Goal: Obtain resource: Download file/media

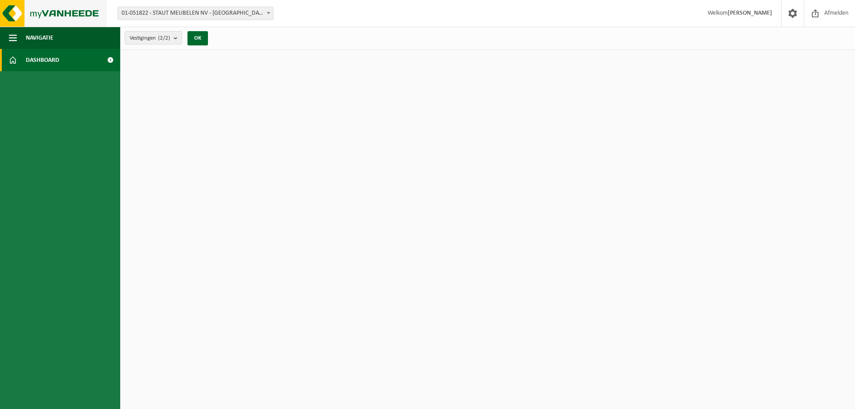
click at [12, 7] on img at bounding box center [53, 13] width 107 height 27
click at [262, 14] on span "01-051822 - STAUT MEUBELEN NV - [GEOGRAPHIC_DATA] - [GEOGRAPHIC_DATA]-[GEOGRAPH…" at bounding box center [195, 13] width 155 height 12
click at [70, 60] on link "Dashboard" at bounding box center [60, 60] width 120 height 22
click at [828, 14] on span "Afmelden" at bounding box center [836, 13] width 29 height 26
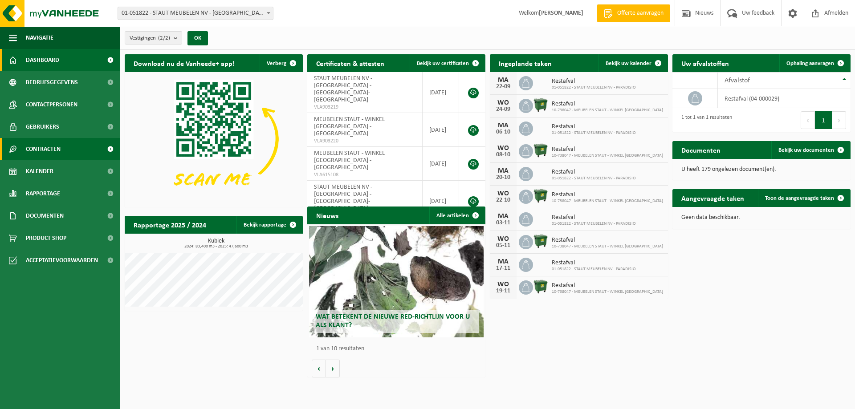
click at [45, 149] on span "Contracten" at bounding box center [43, 149] width 35 height 22
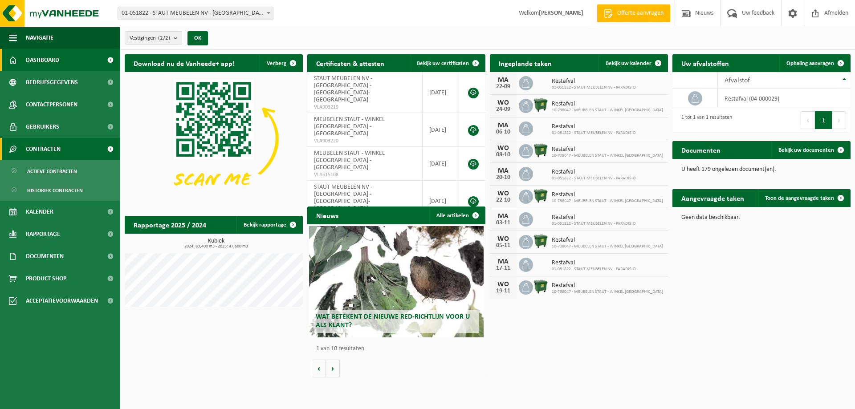
click at [45, 149] on span "Contracten" at bounding box center [43, 149] width 35 height 22
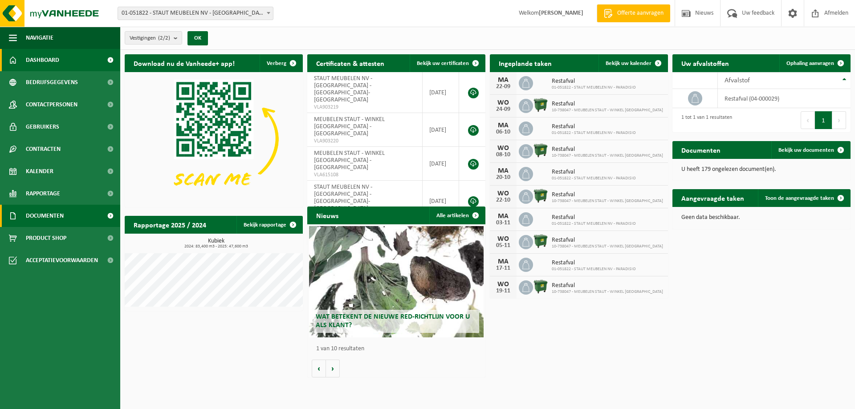
click at [49, 214] on span "Documenten" at bounding box center [45, 216] width 38 height 22
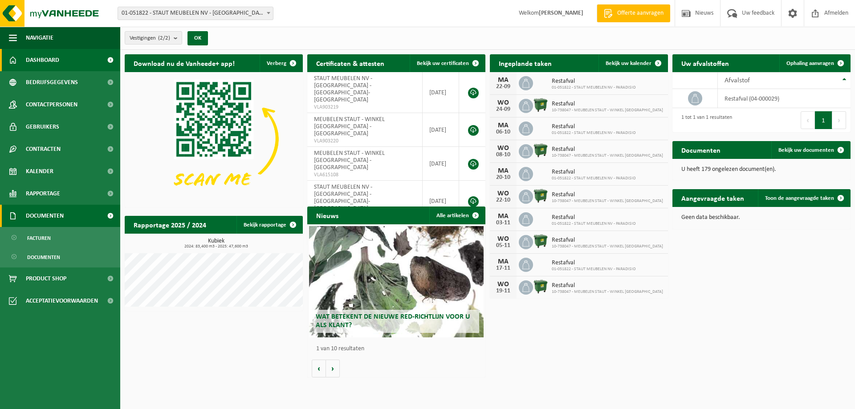
click at [109, 213] on span at bounding box center [110, 216] width 20 height 22
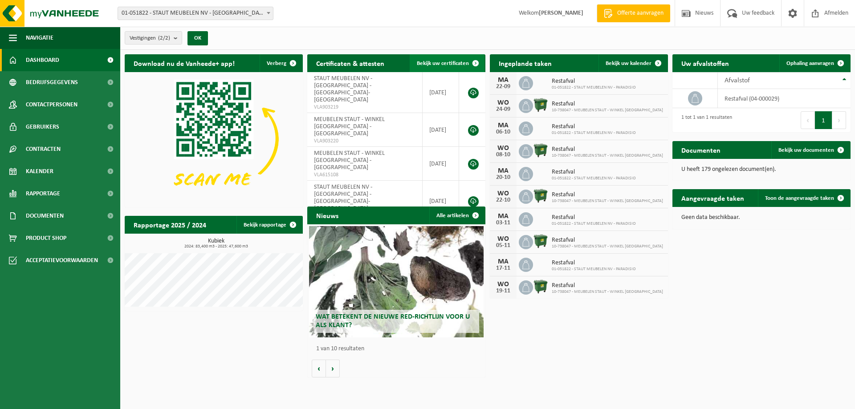
click at [475, 60] on span at bounding box center [476, 63] width 18 height 18
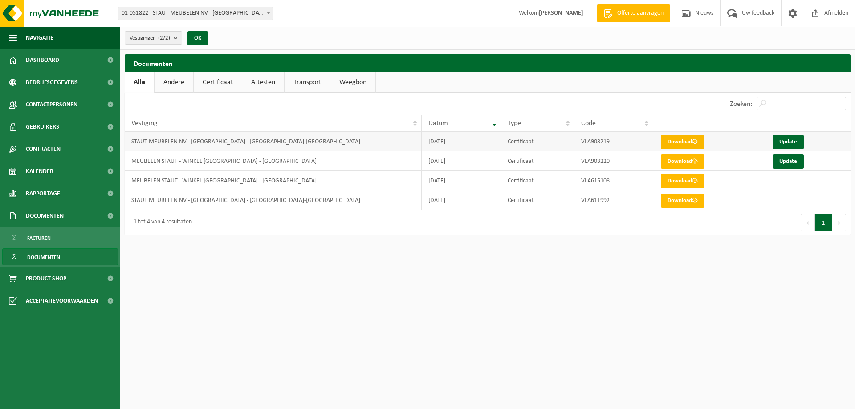
click at [679, 141] on link "Download" at bounding box center [683, 142] width 44 height 14
click at [683, 160] on link "Download" at bounding box center [683, 162] width 44 height 14
click at [788, 141] on link "Update" at bounding box center [788, 142] width 31 height 14
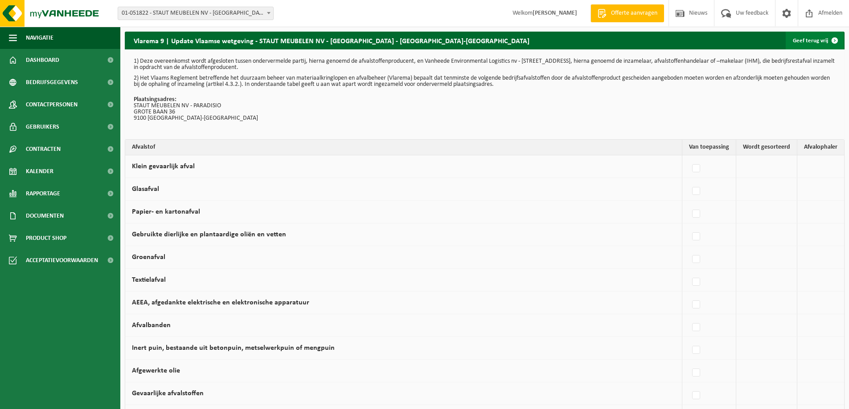
click at [812, 40] on link "Geef terug vrij" at bounding box center [815, 41] width 58 height 18
